Goal: Task Accomplishment & Management: Complete application form

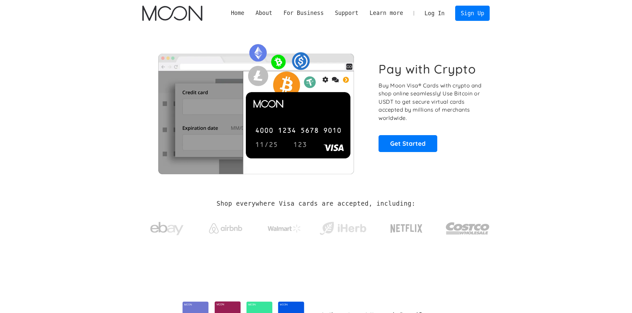
click at [440, 15] on link "Log In" at bounding box center [434, 13] width 31 height 15
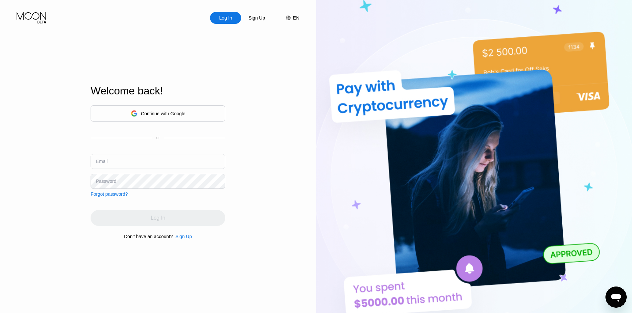
click at [184, 240] on div "Sign Up" at bounding box center [183, 236] width 17 height 5
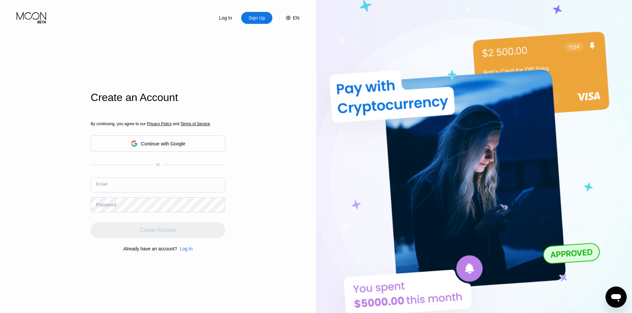
drag, startPoint x: 142, startPoint y: 192, endPoint x: 181, endPoint y: 195, distance: 39.3
click at [142, 192] on input "text" at bounding box center [158, 185] width 135 height 15
paste input "marcinlyko09@outlook.com"
type input "marcinlyko09@outlook.com"
click at [281, 168] on div "Log In Sign Up EN Language English Save Create an Account By continuing, you ag…" at bounding box center [158, 172] width 316 height 345
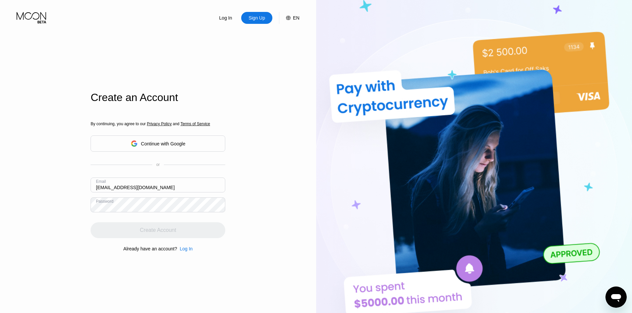
click at [178, 190] on input "marcinlyko09@outlook.com" at bounding box center [158, 185] width 135 height 15
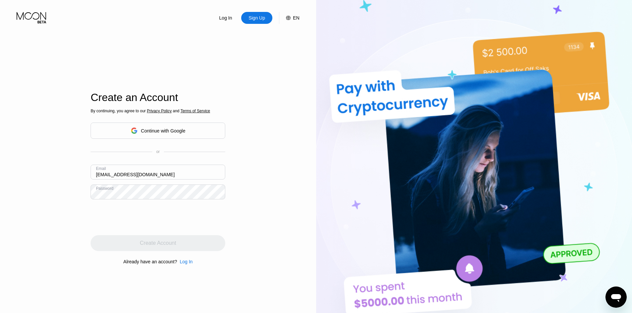
click at [264, 201] on div "Log In Sign Up EN Language English Save Create an Account By continuing, you ag…" at bounding box center [158, 172] width 316 height 345
click at [278, 289] on div "Log In Sign Up EN Language English Save Create an Account By continuing, you ag…" at bounding box center [158, 172] width 316 height 345
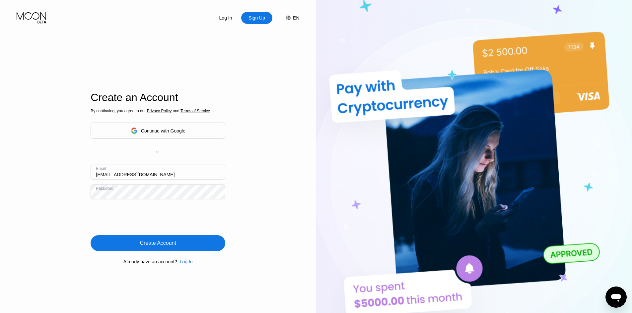
click at [212, 243] on div "Create Account" at bounding box center [158, 244] width 135 height 16
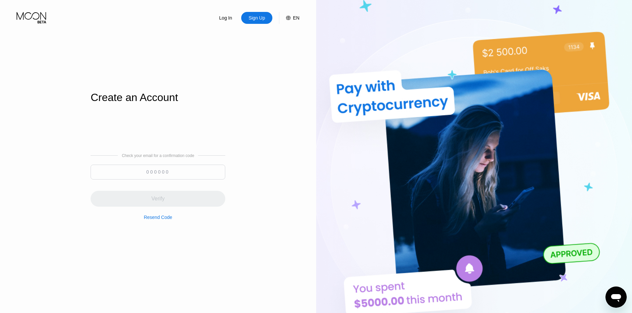
click at [160, 176] on input at bounding box center [158, 172] width 135 height 15
paste input "223821"
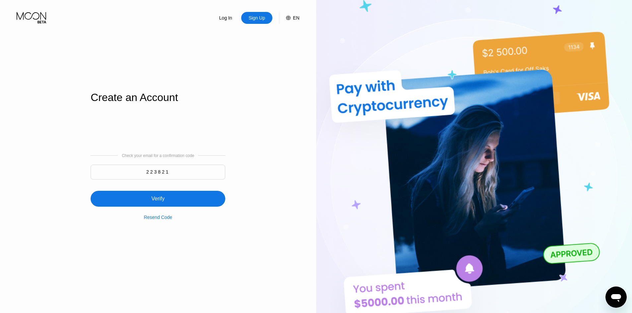
type input "223821"
click at [172, 204] on div "Verify" at bounding box center [158, 199] width 135 height 16
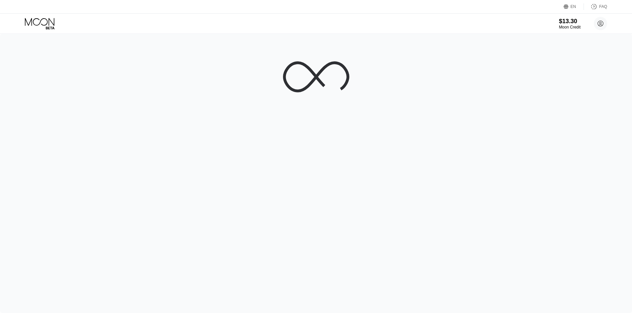
click at [460, 284] on div at bounding box center [316, 174] width 632 height 280
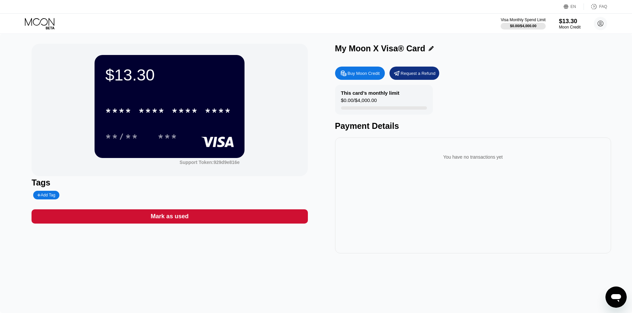
click at [68, 259] on div "$13.30 * * * * * * * * * * * * **** **/** *** Support Token: 929d9e816e Tags Ad…" at bounding box center [316, 174] width 632 height 280
click at [185, 103] on div "* * * * * * * * * * * * ****" at bounding box center [169, 109] width 129 height 23
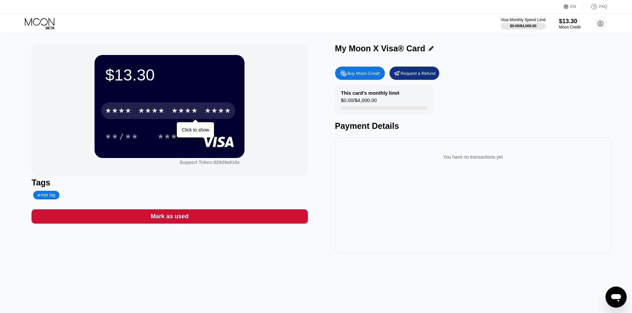
click at [185, 108] on div "* * * *" at bounding box center [184, 111] width 27 height 11
click at [188, 108] on div "* * * *" at bounding box center [184, 111] width 27 height 11
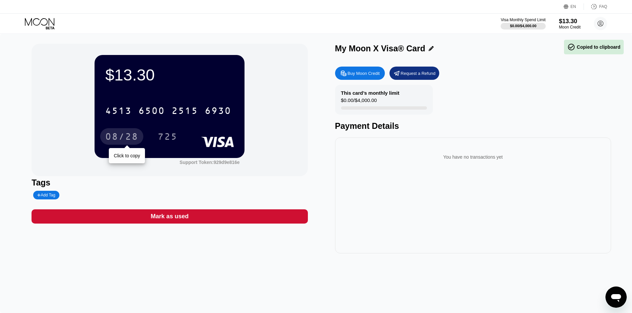
drag, startPoint x: 129, startPoint y: 138, endPoint x: 161, endPoint y: 82, distance: 64.8
click at [129, 138] on div "08/28" at bounding box center [121, 137] width 33 height 11
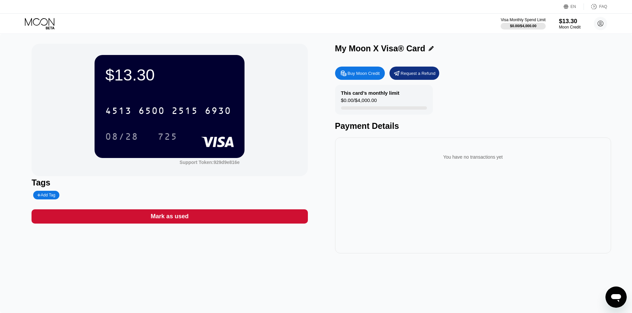
click at [172, 143] on div "725" at bounding box center [168, 137] width 20 height 11
